Goal: Task Accomplishment & Management: Manage account settings

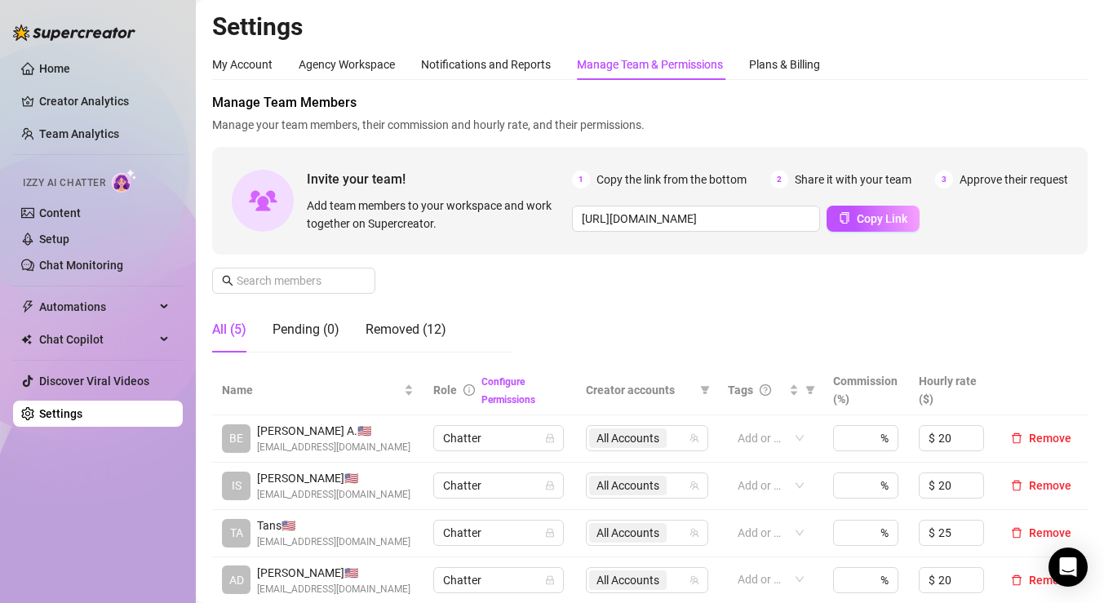
scroll to position [0, 2509]
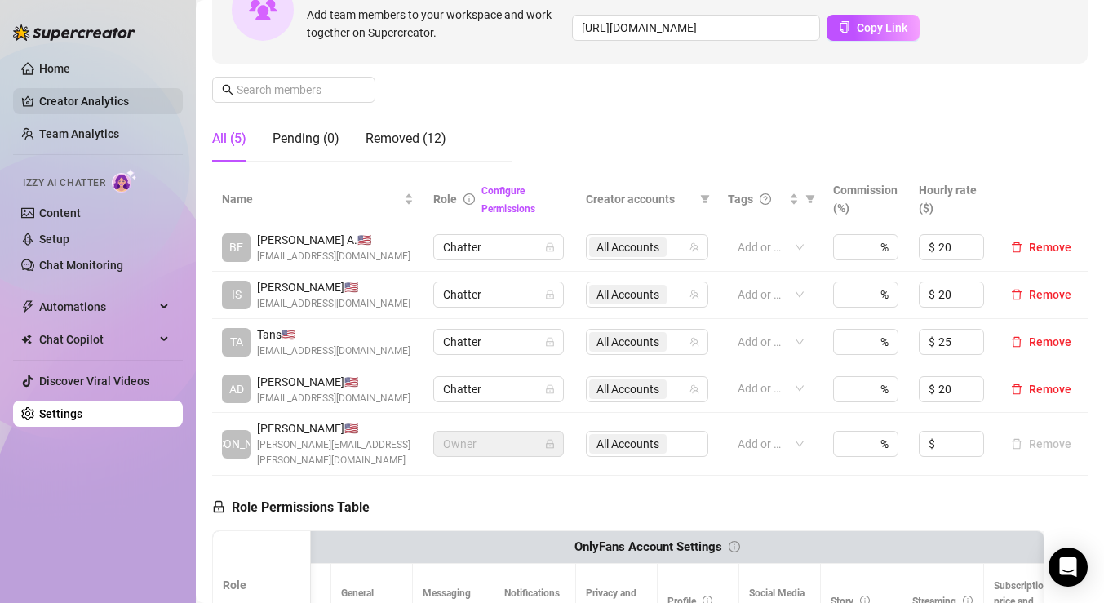
click at [131, 100] on link "Creator Analytics" at bounding box center [104, 101] width 131 height 26
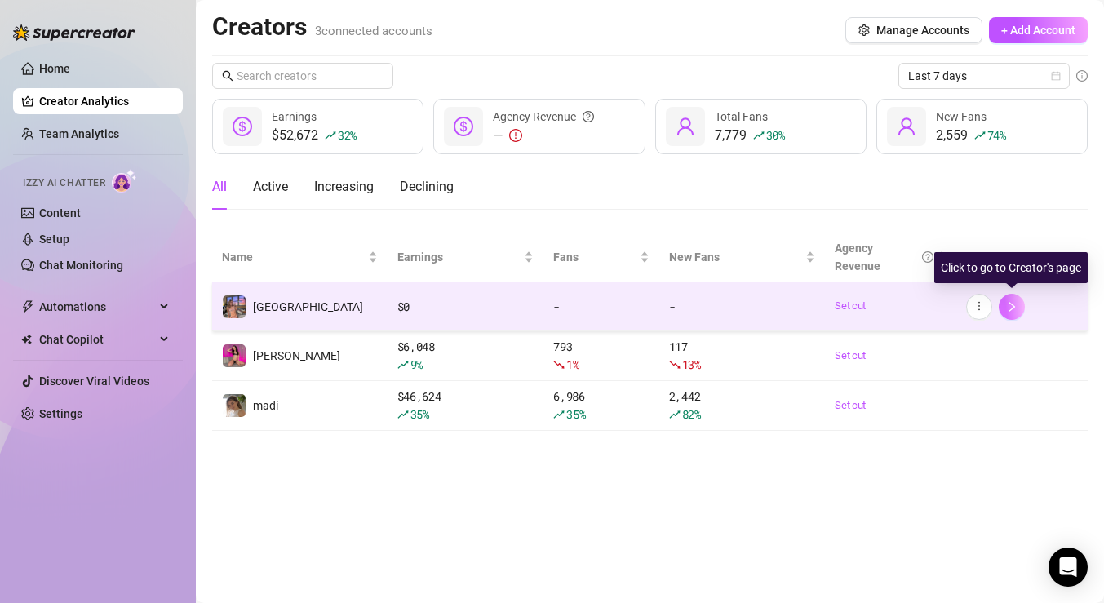
click at [1018, 306] on button "button" at bounding box center [1012, 307] width 26 height 26
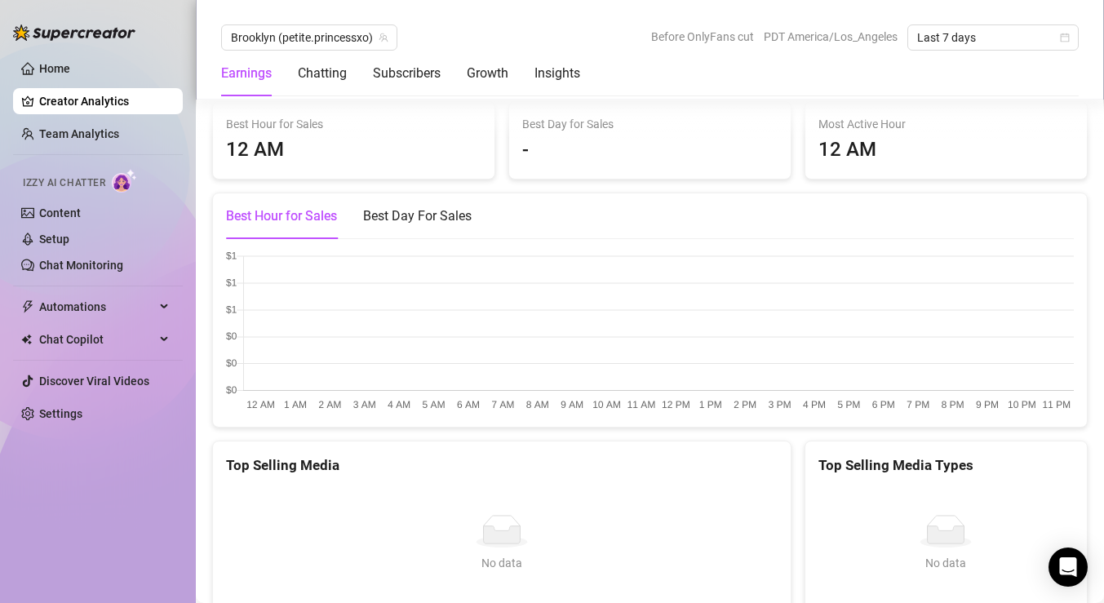
scroll to position [2515, 0]
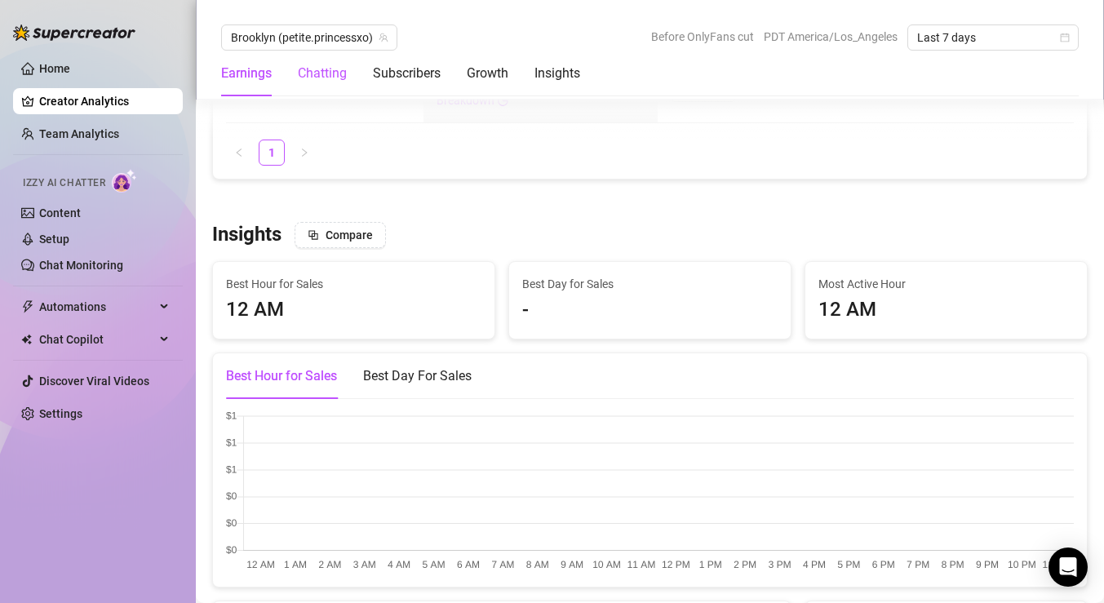
click at [323, 74] on div "Chatting" at bounding box center [322, 74] width 49 height 20
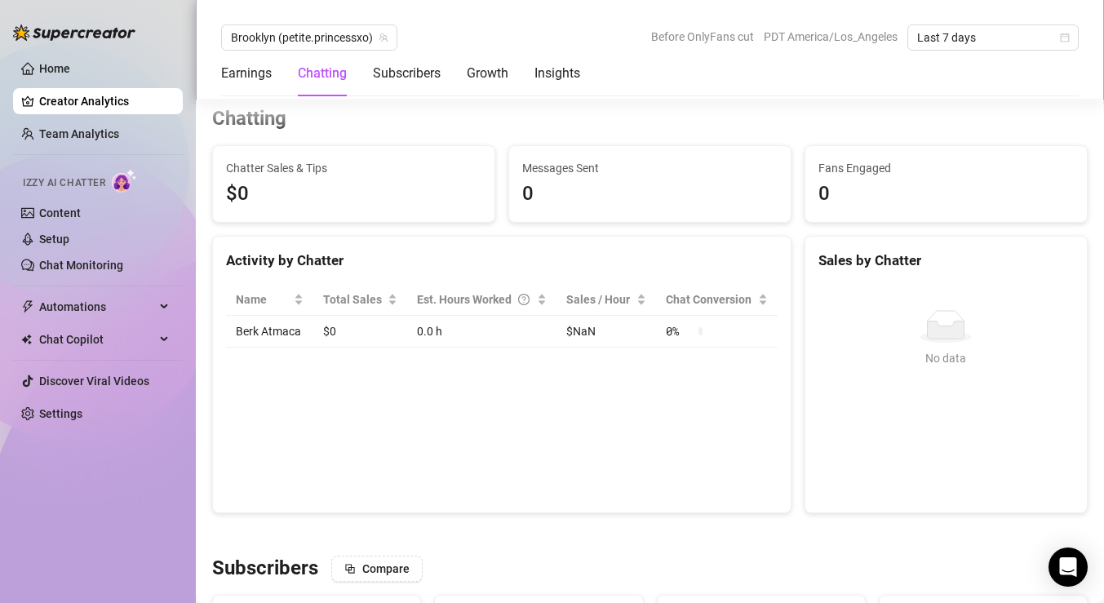
scroll to position [507, 0]
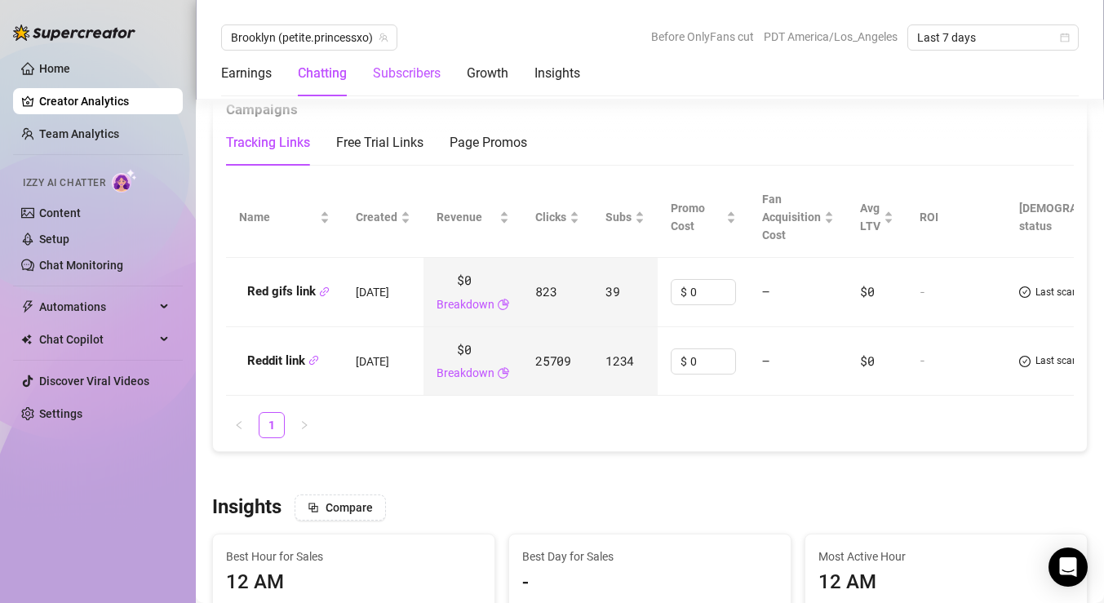
click at [427, 75] on div "Subscribers" at bounding box center [407, 74] width 68 height 20
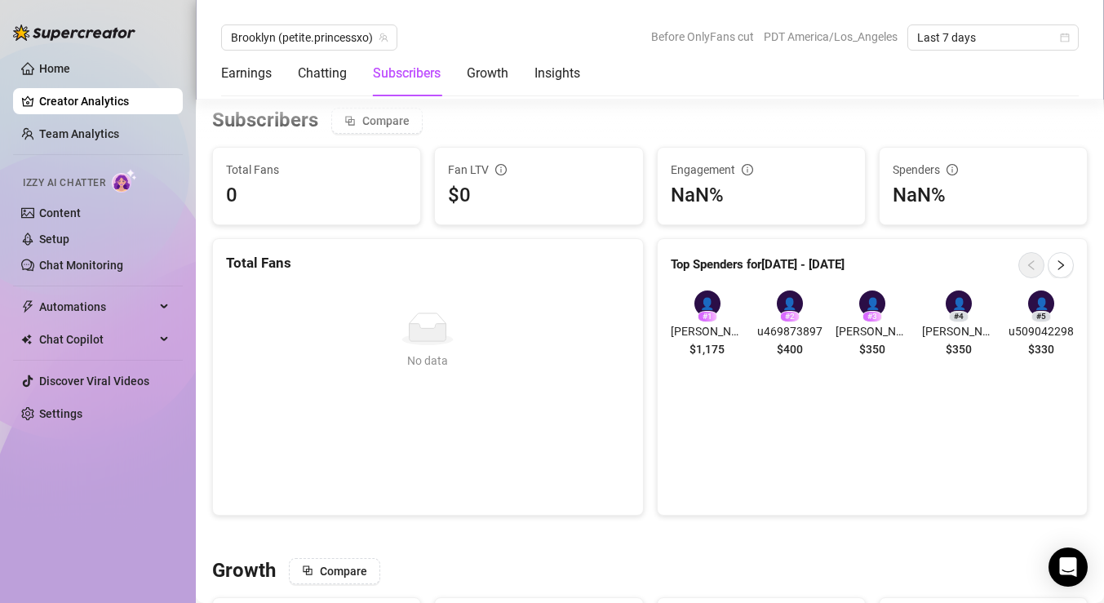
scroll to position [0, 0]
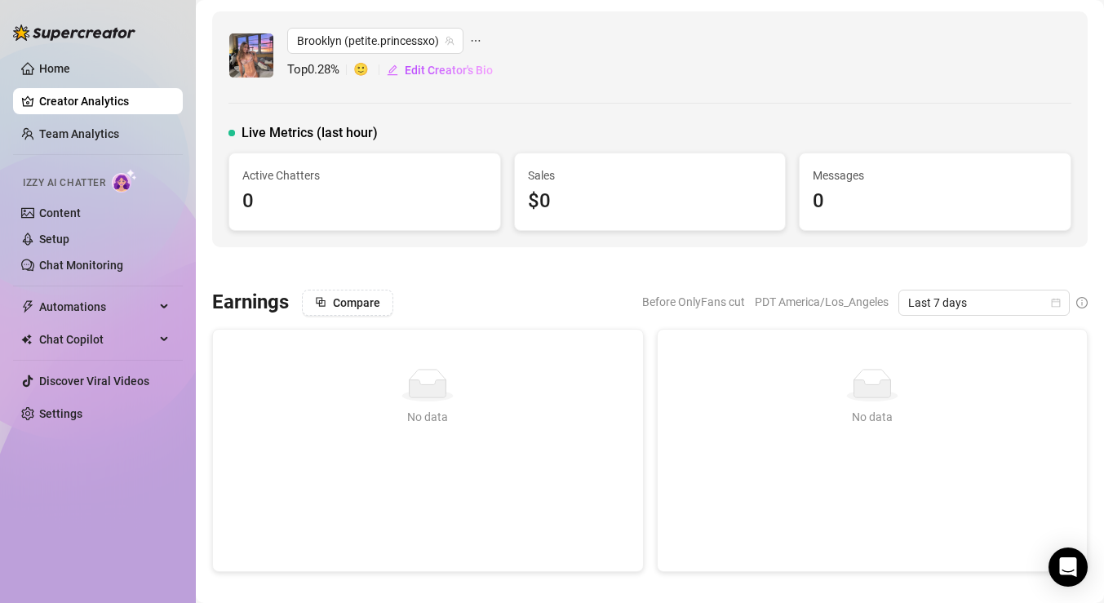
click at [556, 91] on div "Brooklyn (petite.princessxo) Top 0.28 % 🙂 Edit Creator's Bio Live Metrics (last…" at bounding box center [649, 129] width 875 height 236
click at [69, 297] on span "Automations" at bounding box center [97, 307] width 116 height 26
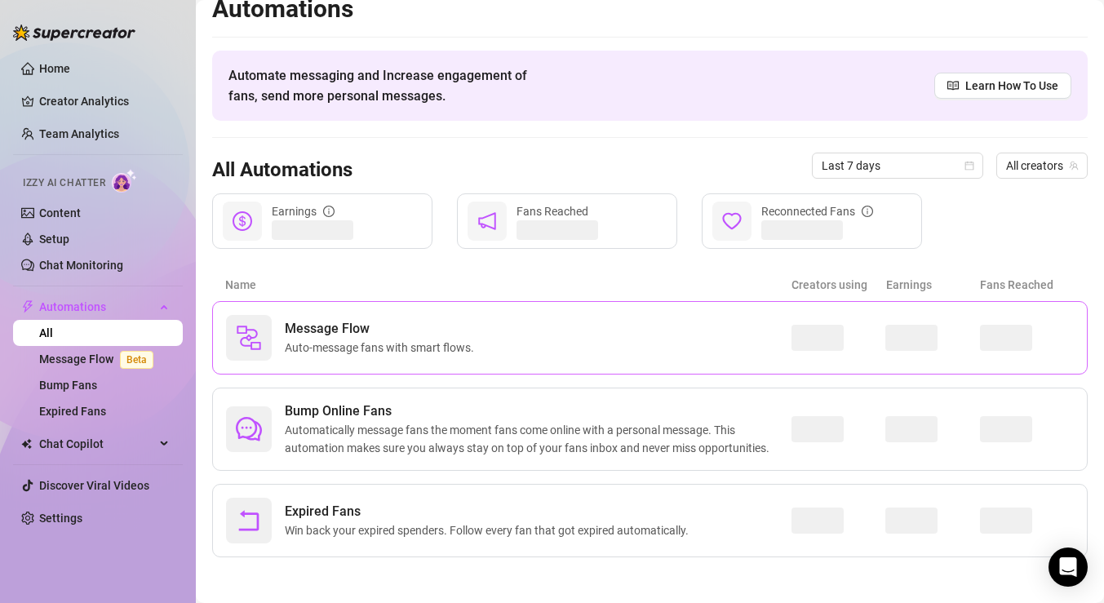
scroll to position [21, 0]
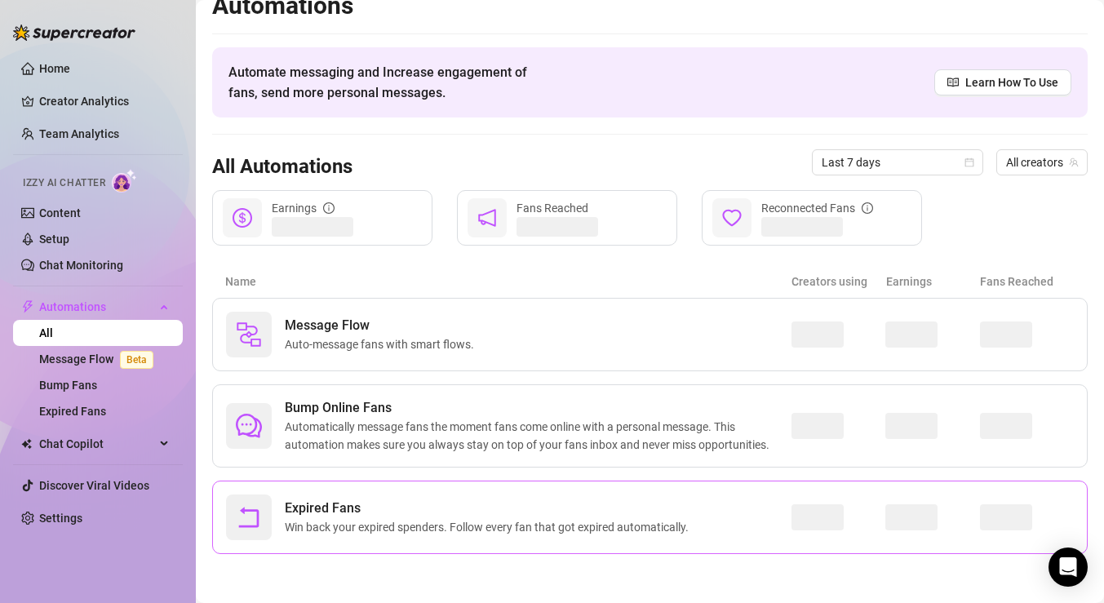
click at [705, 532] on div "Expired Fans Win back your expired spenders. Follow every fan that got expired …" at bounding box center [508, 517] width 565 height 46
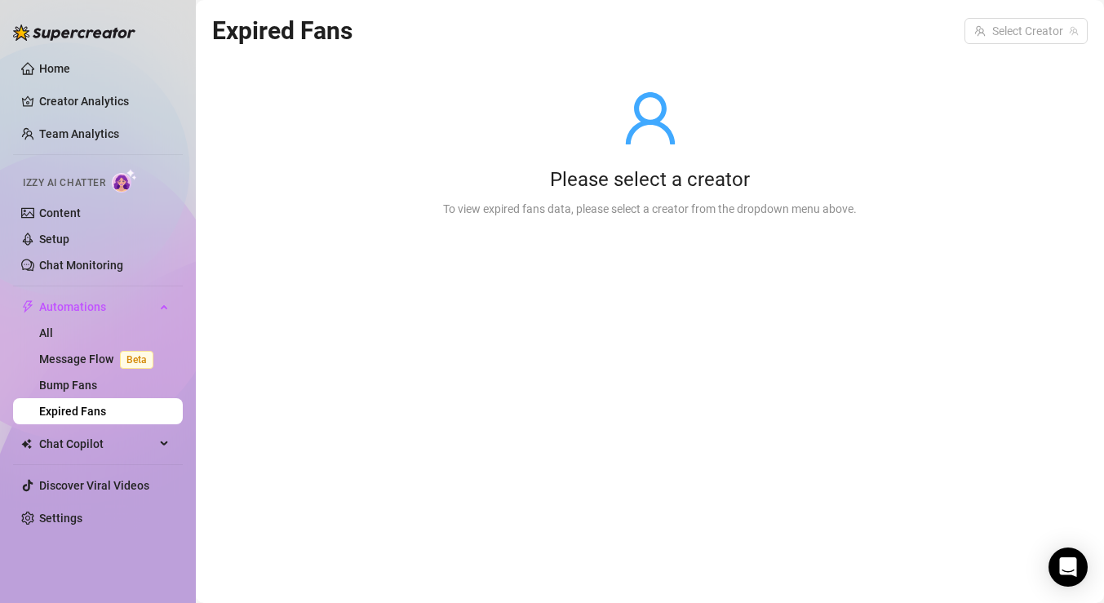
click at [1058, 15] on div "Expired Fans Select Creator" at bounding box center [649, 30] width 875 height 38
click at [1058, 26] on input "search" at bounding box center [1018, 31] width 89 height 24
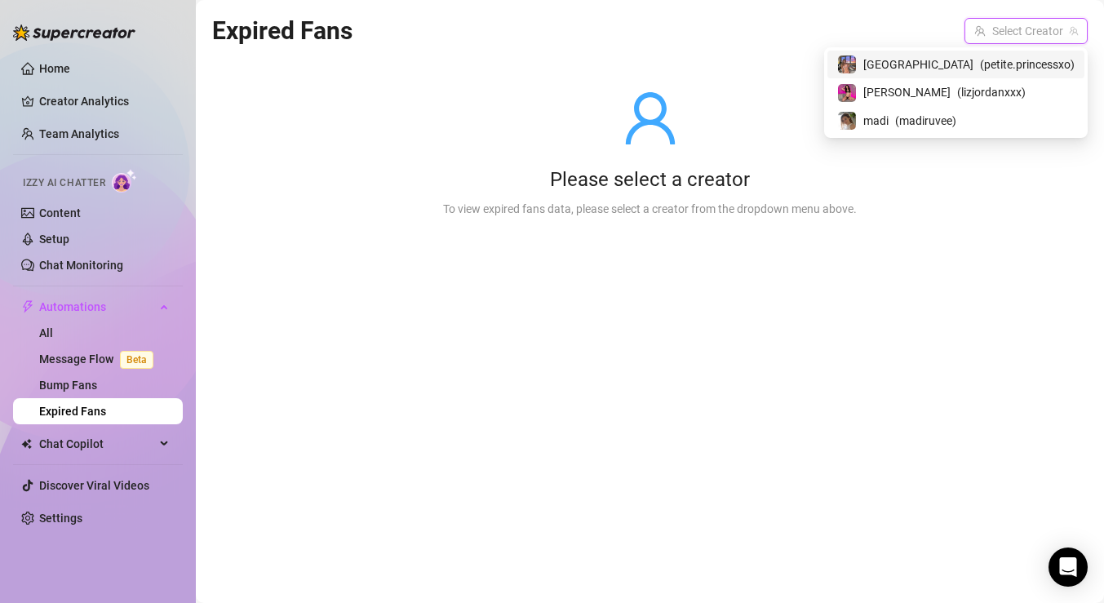
click at [975, 60] on div "Brooklyn ( petite.princessxo )" at bounding box center [955, 65] width 237 height 20
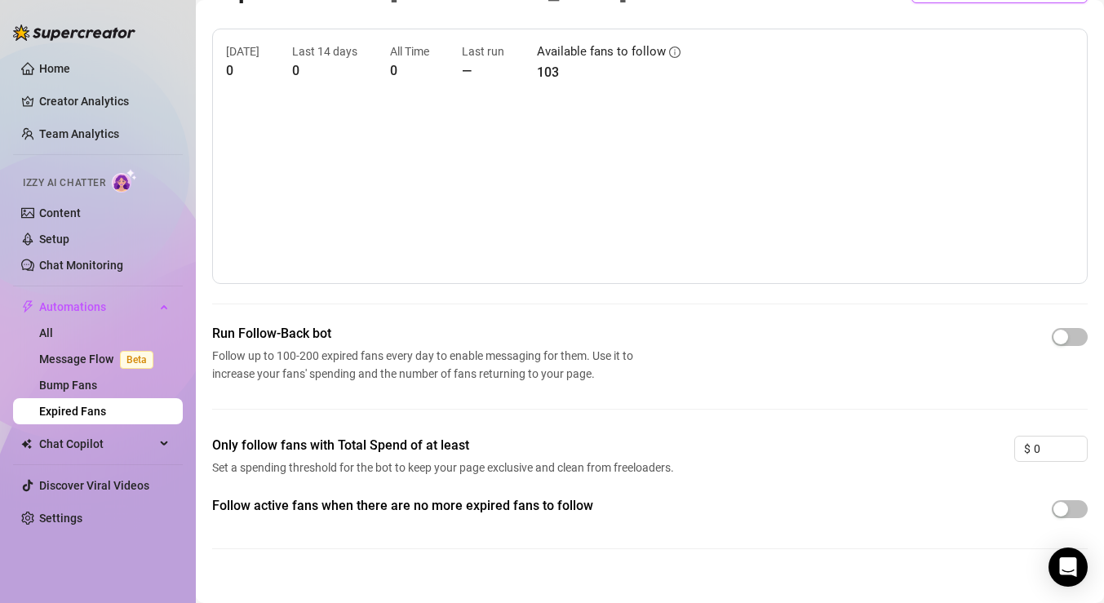
scroll to position [62, 0]
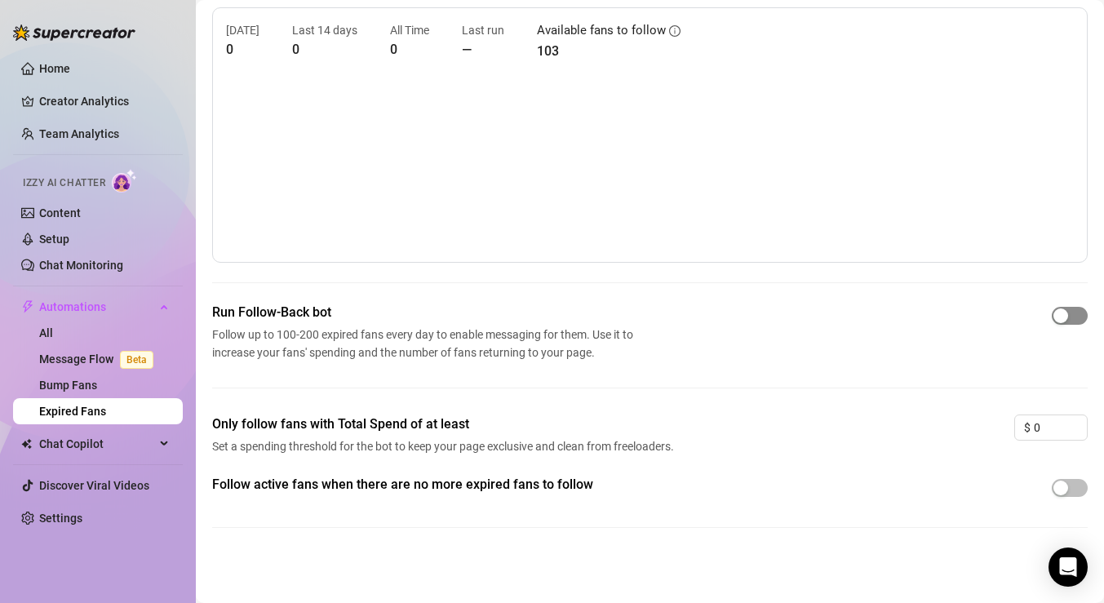
click at [1075, 315] on span "button" at bounding box center [1070, 316] width 36 height 18
click at [1070, 492] on span "button" at bounding box center [1070, 488] width 36 height 18
